Goal: Navigation & Orientation: Understand site structure

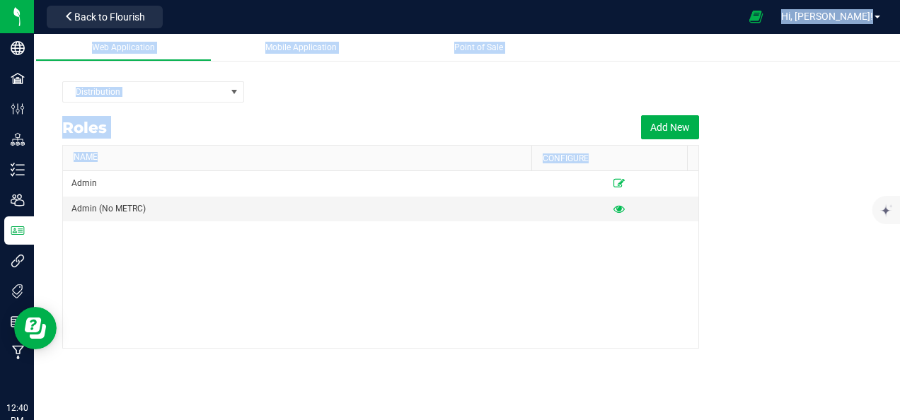
click at [229, 121] on div "Roles Add New" at bounding box center [380, 127] width 637 height 35
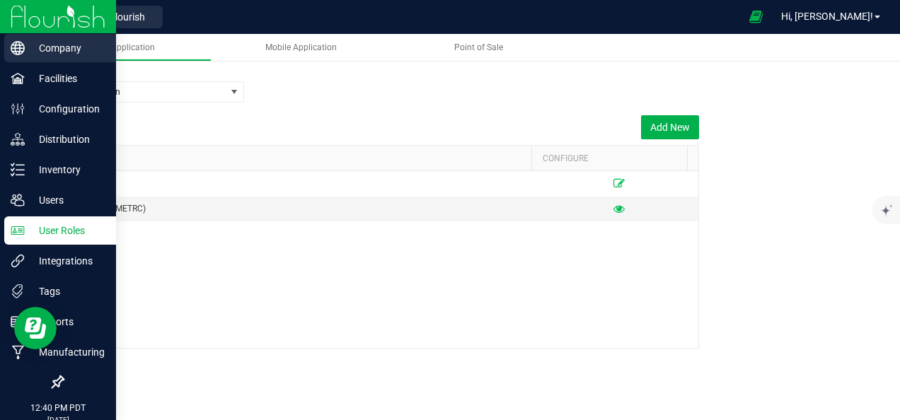
click at [27, 53] on p "Company" at bounding box center [67, 48] width 85 height 17
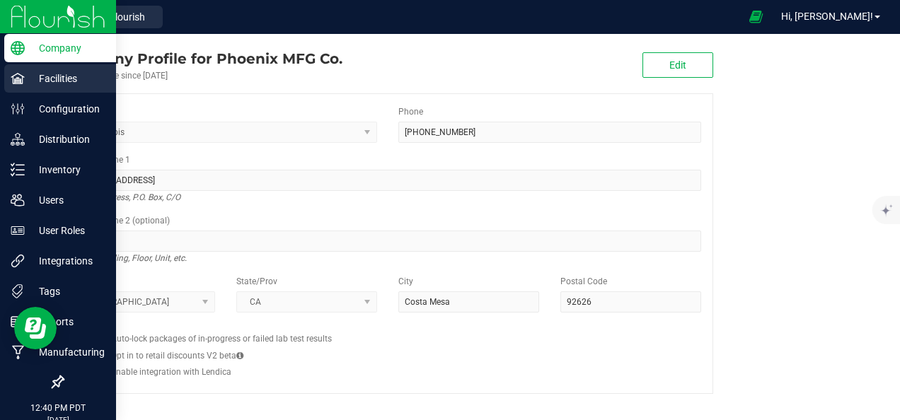
click at [21, 74] on icon at bounding box center [18, 78] width 14 height 14
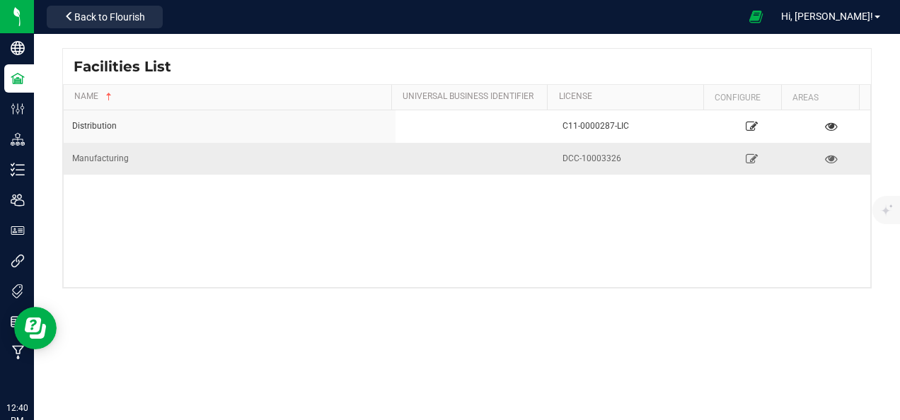
click at [144, 146] on td "Manufacturing" at bounding box center [230, 159] width 332 height 32
click at [118, 162] on div "Manufacturing" at bounding box center [229, 158] width 315 height 13
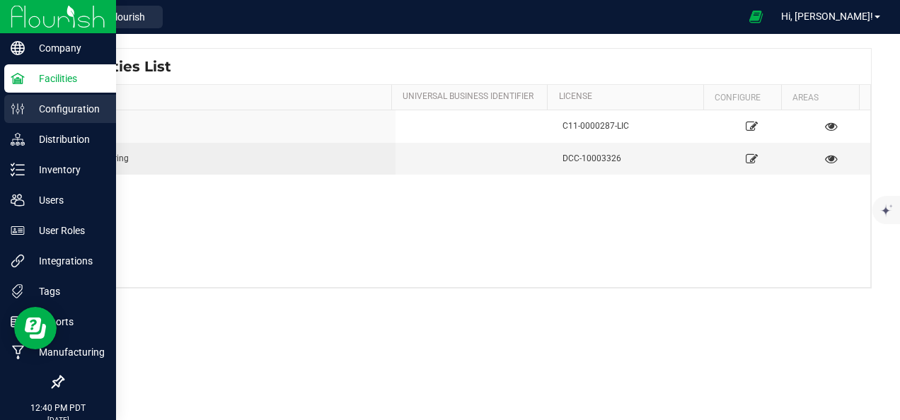
click at [26, 116] on p "Configuration" at bounding box center [67, 108] width 85 height 17
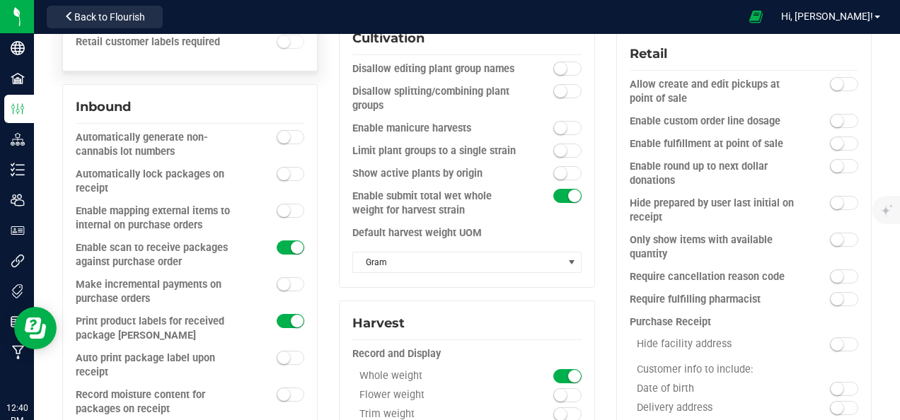
scroll to position [574, 0]
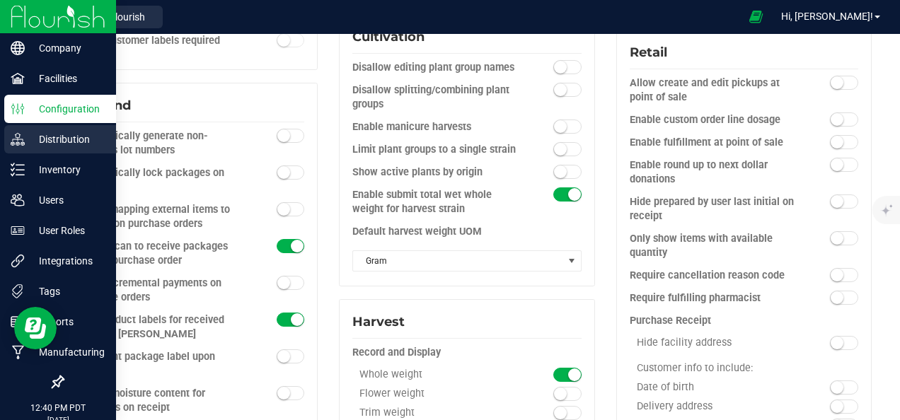
click at [18, 139] on icon at bounding box center [17, 137] width 11 height 8
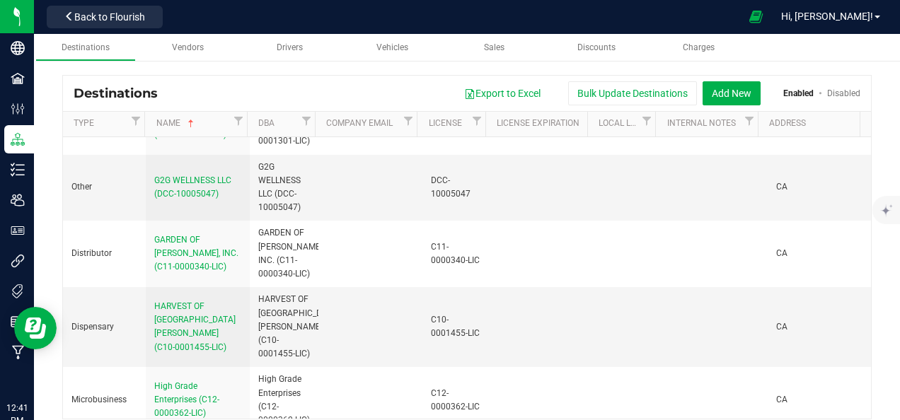
scroll to position [1772, 0]
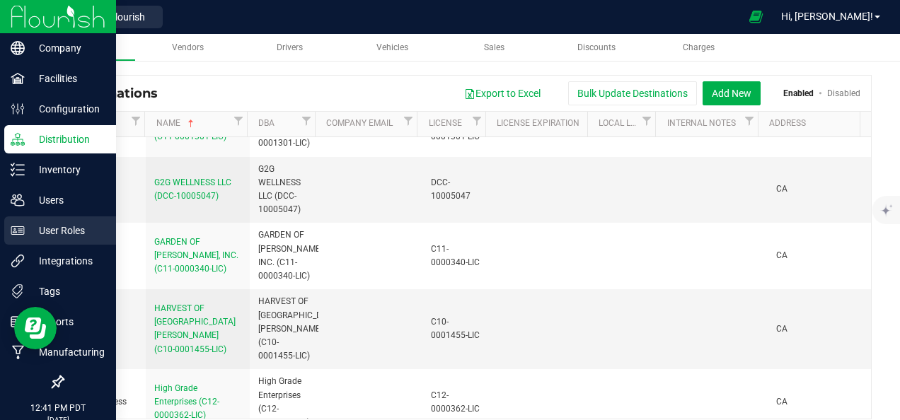
click at [16, 232] on icon at bounding box center [17, 230] width 13 height 8
